Goal: Check status: Check status

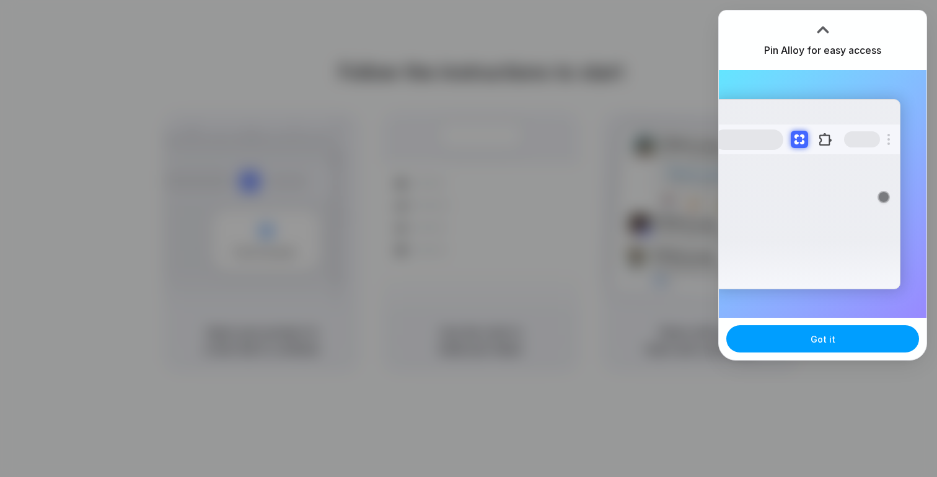
click at [803, 344] on button "Got it" at bounding box center [822, 338] width 193 height 27
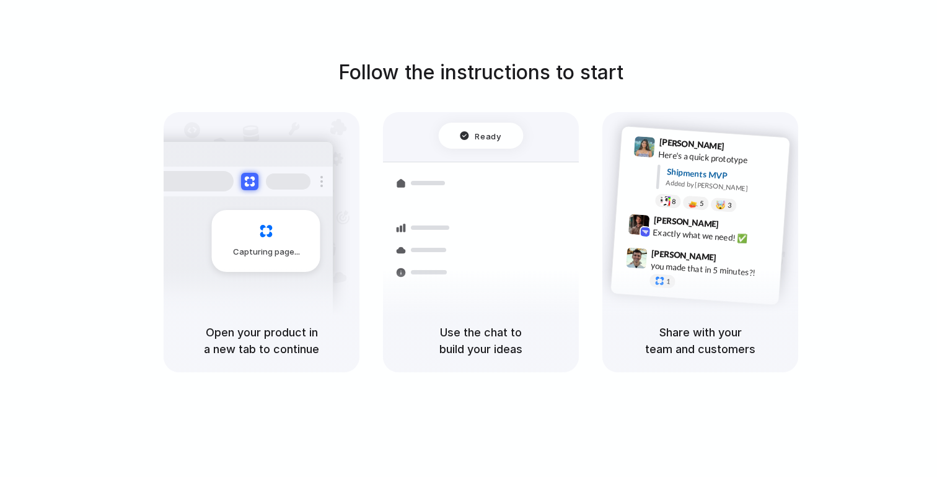
click at [457, 120] on div "Ready Shipments Container from [GEOGRAPHIC_DATA] 40ft • ETA [DATE] • In transit…" at bounding box center [481, 210] width 196 height 197
